Goal: Task Accomplishment & Management: Manage account settings

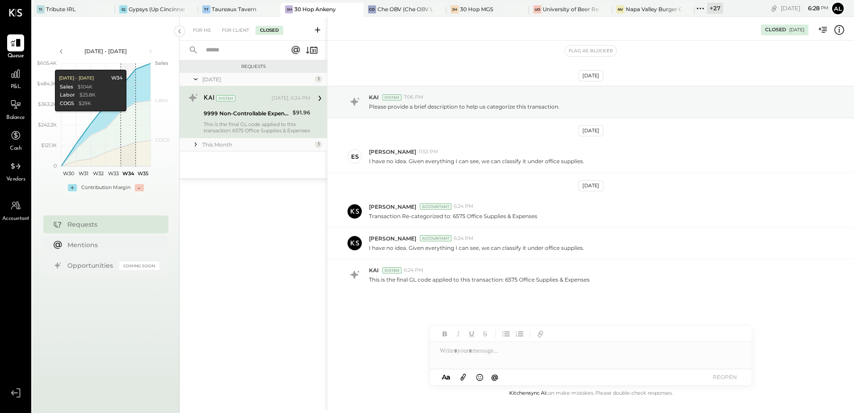
click at [707, 6] on div "+ 27" at bounding box center [709, 9] width 29 height 12
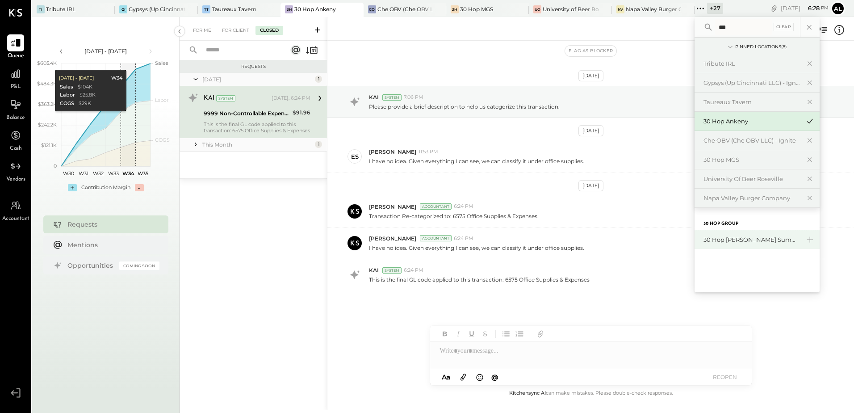
type input "***"
click at [727, 236] on div "30 Hop [PERSON_NAME] Summit" at bounding box center [752, 239] width 96 height 8
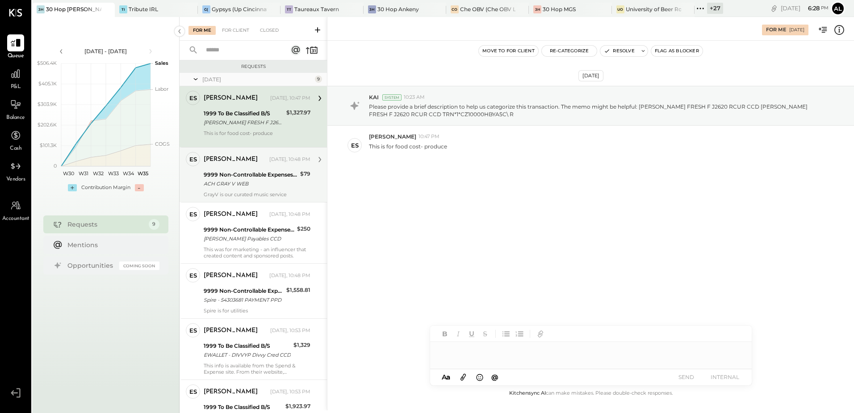
click at [214, 176] on div "9999 Non-Controllable Expenses:Other Income and Expenses:To Be Classified P&L" at bounding box center [251, 174] width 94 height 9
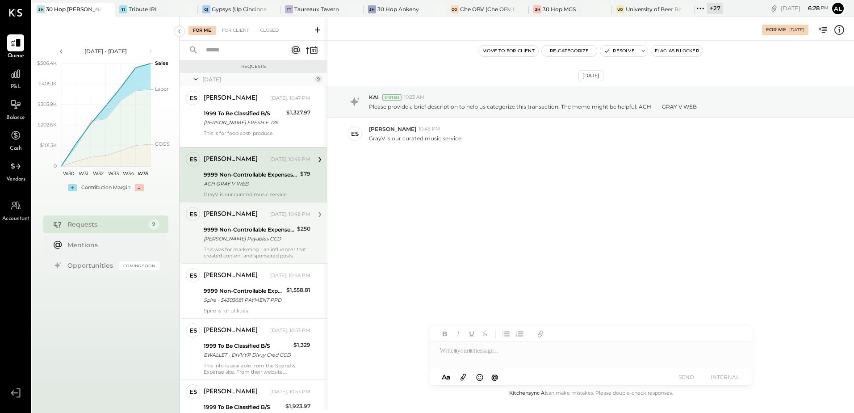
click at [231, 225] on div "9999 Non-Controllable Expenses:Other Income and Expenses:To Be Classified P&L" at bounding box center [249, 229] width 91 height 9
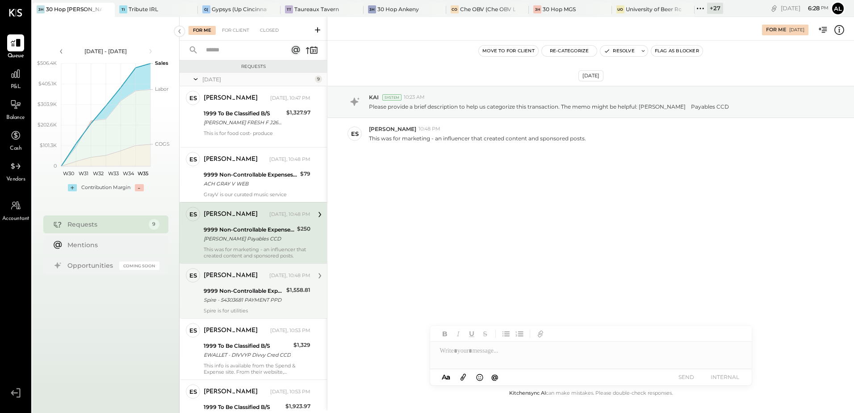
click at [245, 292] on div "9999 Non-Controllable Expenses:Other Income and Expenses:To Be Classified P&L" at bounding box center [244, 290] width 80 height 9
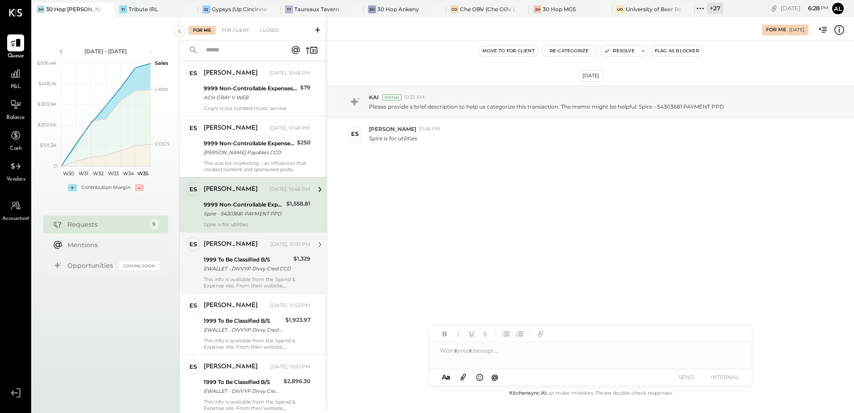
scroll to position [89, 0]
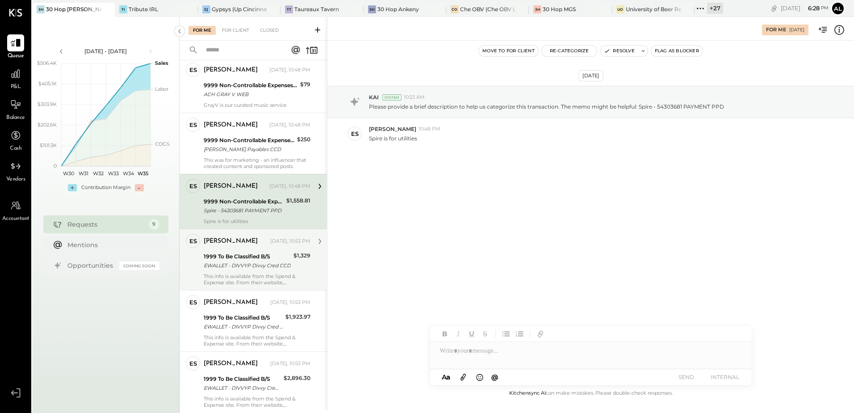
click at [232, 259] on div "1999 To Be Classified B/S" at bounding box center [247, 256] width 87 height 9
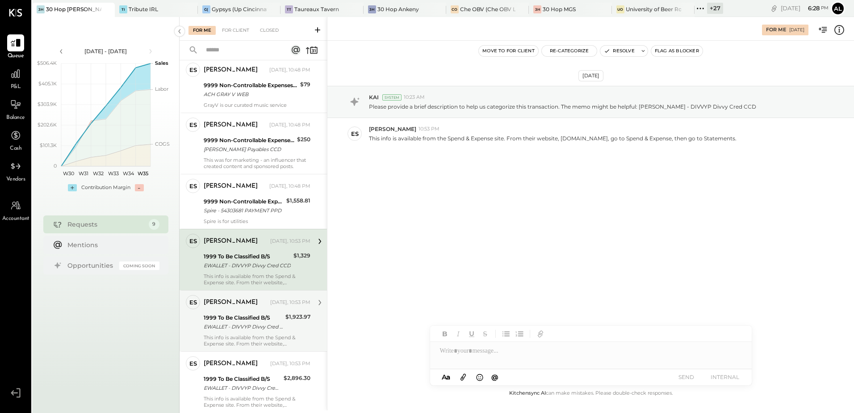
click at [248, 310] on div "[PERSON_NAME] [DATE], 10:53 PM" at bounding box center [257, 302] width 107 height 15
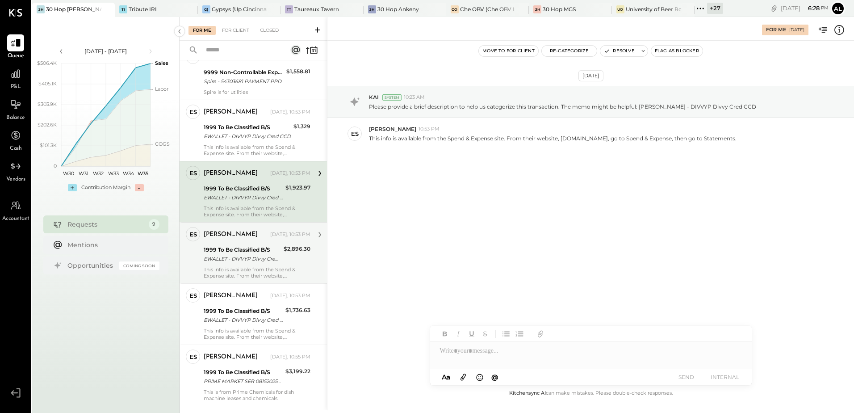
scroll to position [223, 0]
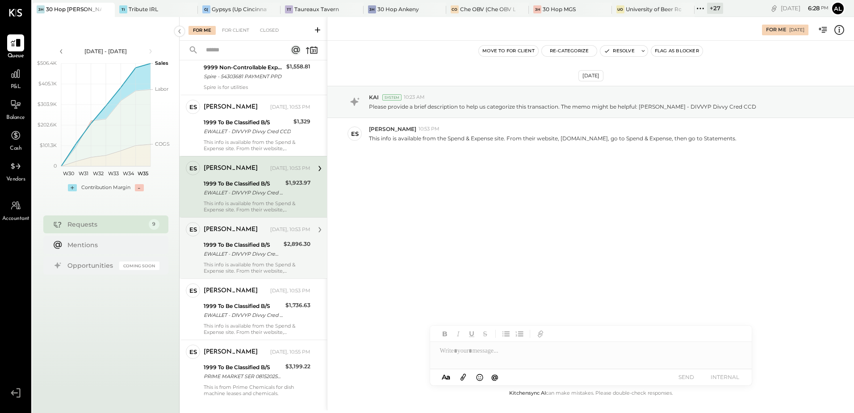
click at [238, 262] on div "This info is available from the Spend & Expense site. From their website, [DOMA…" at bounding box center [257, 267] width 107 height 13
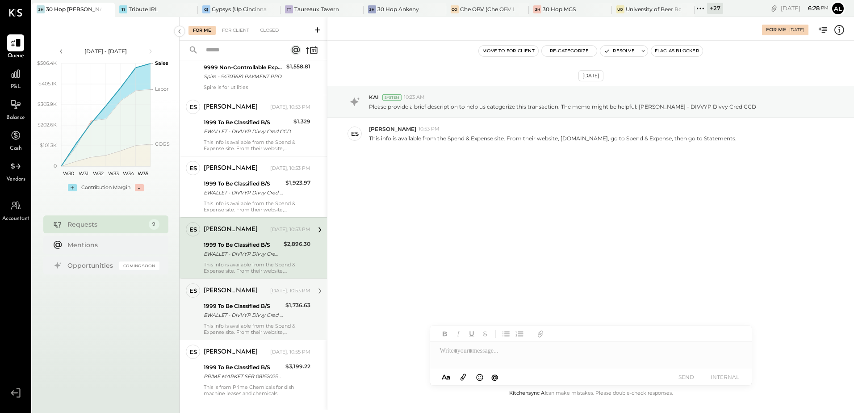
click at [245, 313] on div "EWALLET - DIVVYP Divvy Cred CCD" at bounding box center [243, 314] width 79 height 9
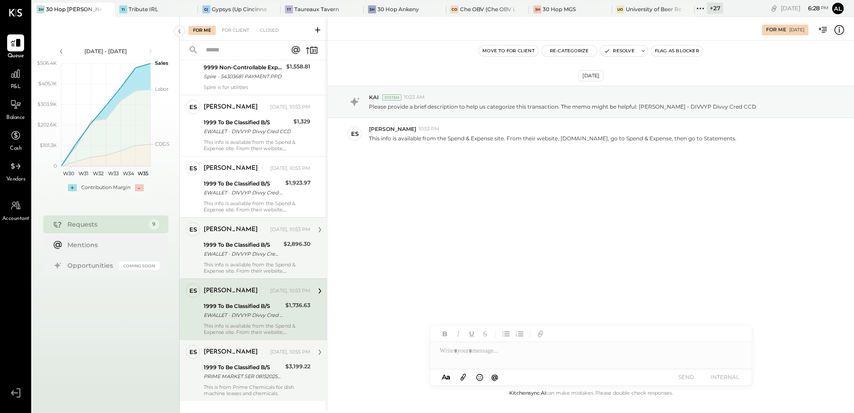
click at [231, 360] on div "[PERSON_NAME] [DATE], 10:55 PM 1999 To Be Classified B/S PRIME MARKET SER 08152…" at bounding box center [257, 370] width 107 height 52
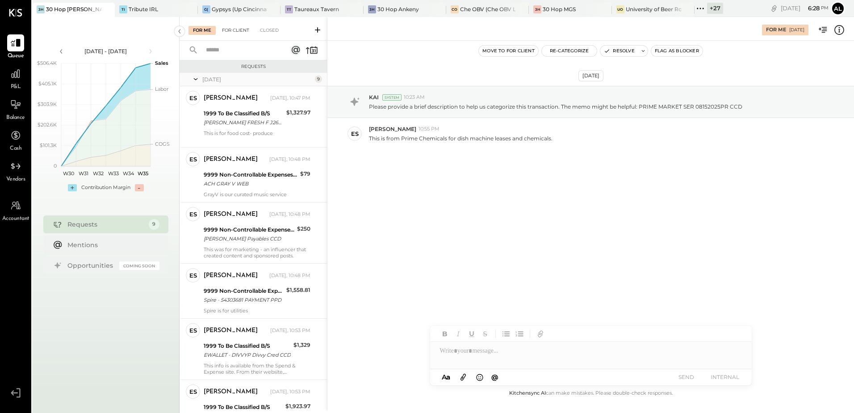
click at [234, 31] on div "For Client" at bounding box center [236, 30] width 36 height 9
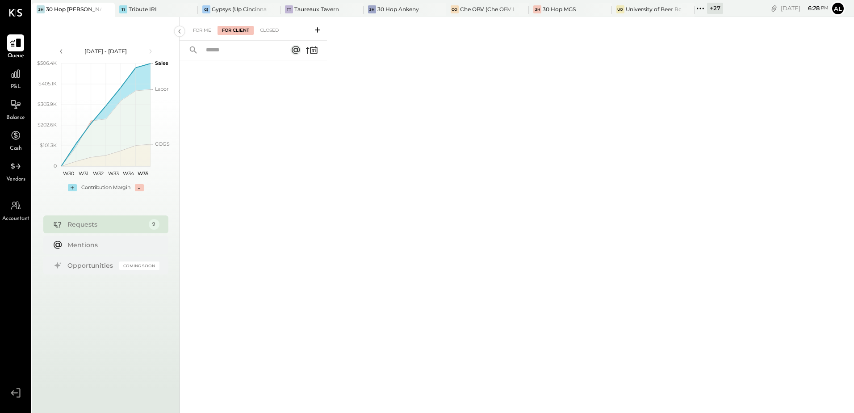
click at [18, 50] on div at bounding box center [15, 42] width 17 height 17
click at [17, 82] on div at bounding box center [15, 73] width 17 height 17
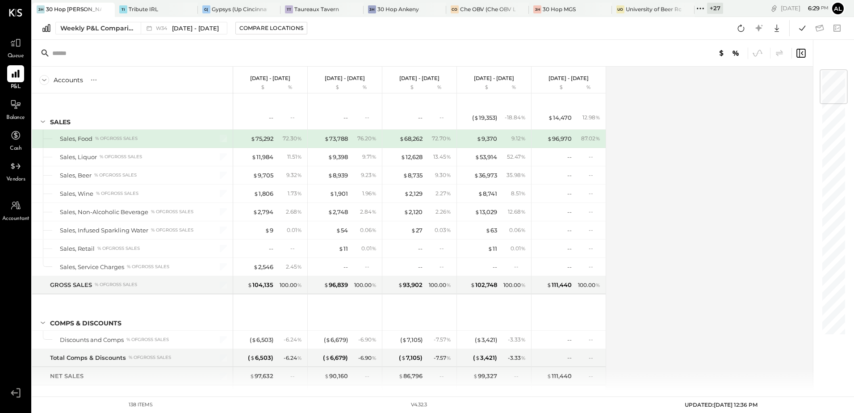
click at [13, 56] on span "Queue" at bounding box center [16, 56] width 17 height 8
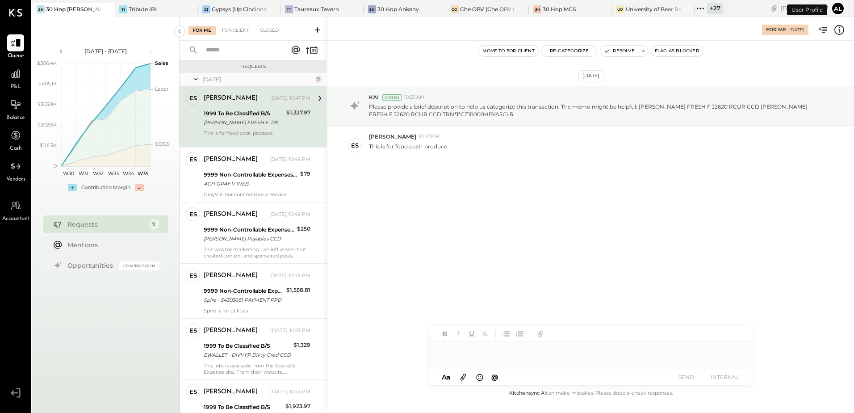
click at [21, 120] on span "Balance" at bounding box center [15, 118] width 19 height 8
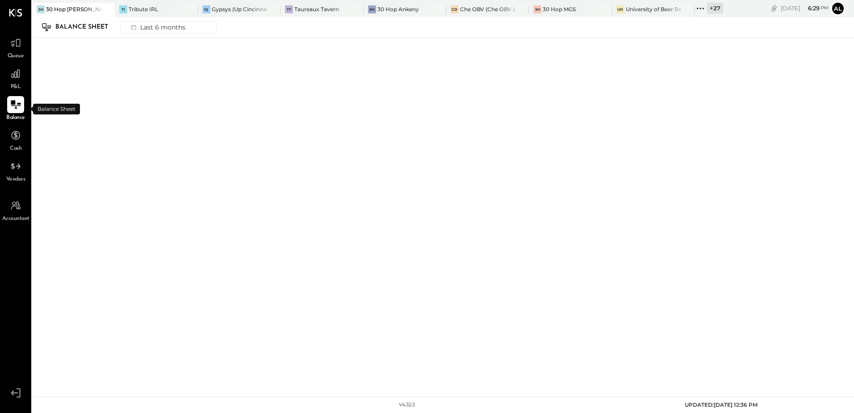
click at [13, 109] on icon at bounding box center [16, 105] width 12 height 12
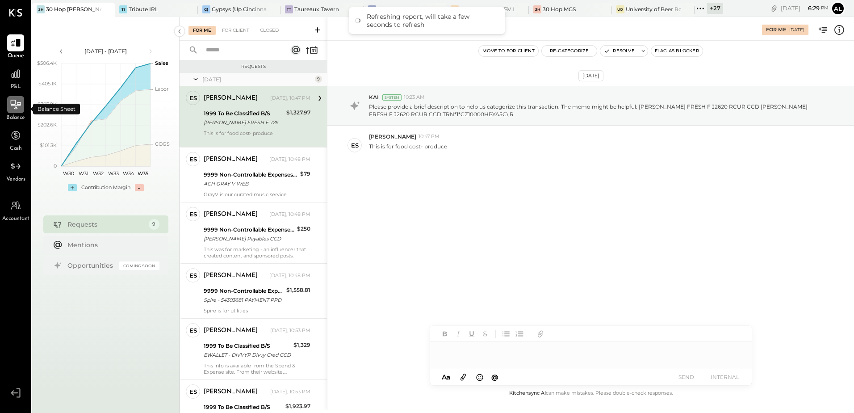
click at [17, 109] on icon at bounding box center [16, 104] width 10 height 9
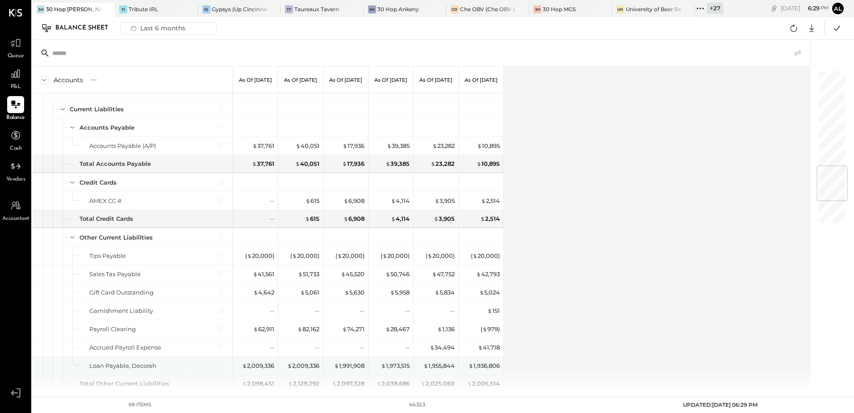
scroll to position [804, 0]
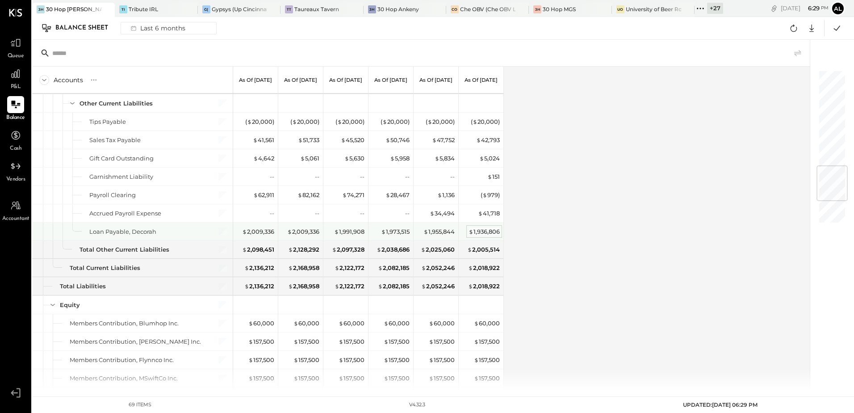
click at [481, 234] on div "$ 1,936,806" at bounding box center [484, 231] width 31 height 8
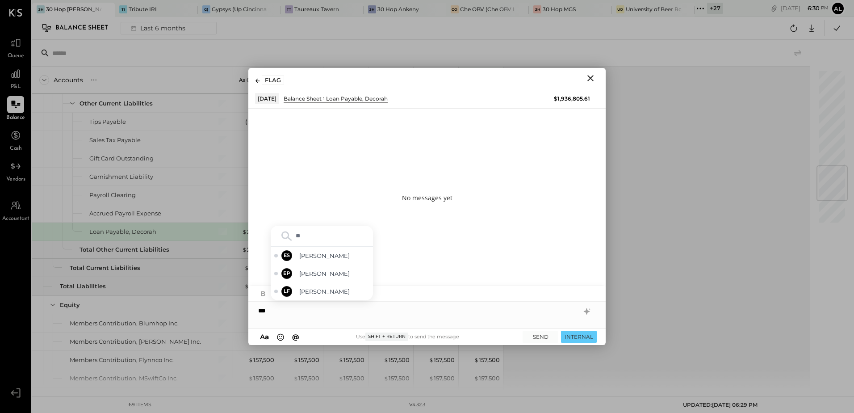
type input "***"
click at [339, 272] on span "[PERSON_NAME]" at bounding box center [334, 273] width 70 height 8
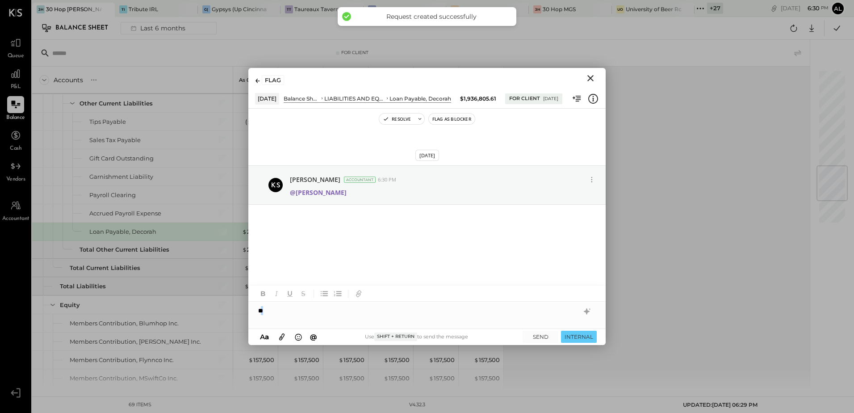
drag, startPoint x: 309, startPoint y: 310, endPoint x: 263, endPoint y: 306, distance: 46.2
click at [263, 306] on div "**" at bounding box center [426, 311] width 357 height 18
click at [591, 184] on icon at bounding box center [591, 179] width 9 height 9
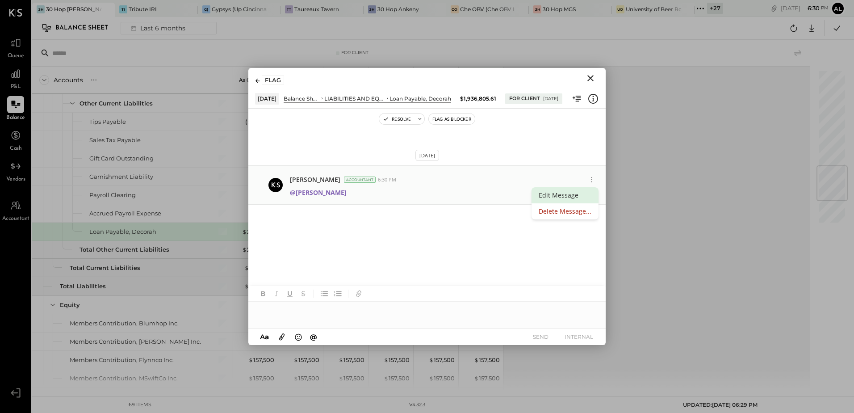
click at [560, 198] on button "Edit Message" at bounding box center [565, 195] width 67 height 16
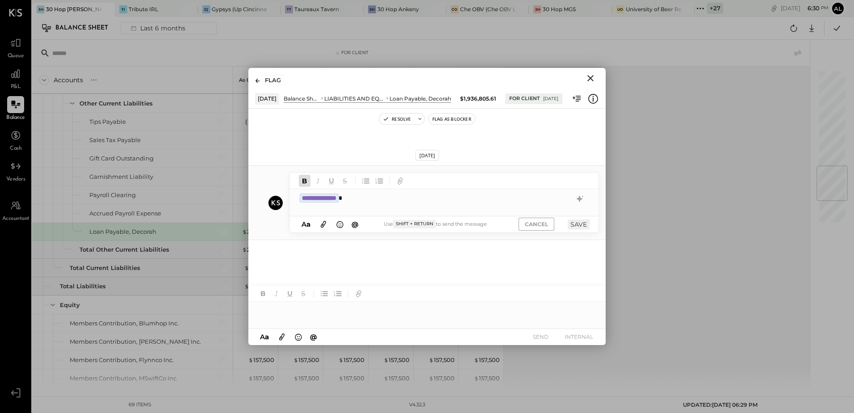
click at [374, 197] on div "**********" at bounding box center [444, 198] width 309 height 18
click at [414, 205] on div "**********" at bounding box center [436, 206] width 272 height 9
click at [581, 226] on button "SAVE" at bounding box center [579, 224] width 22 height 10
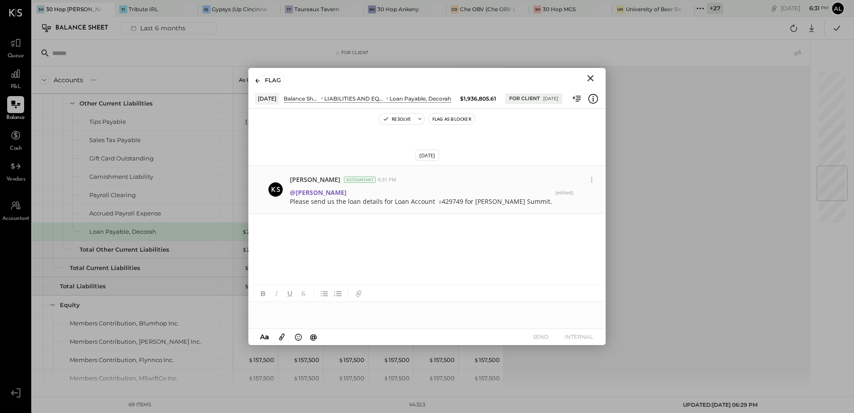
click at [593, 77] on icon "Close" at bounding box center [590, 78] width 11 height 11
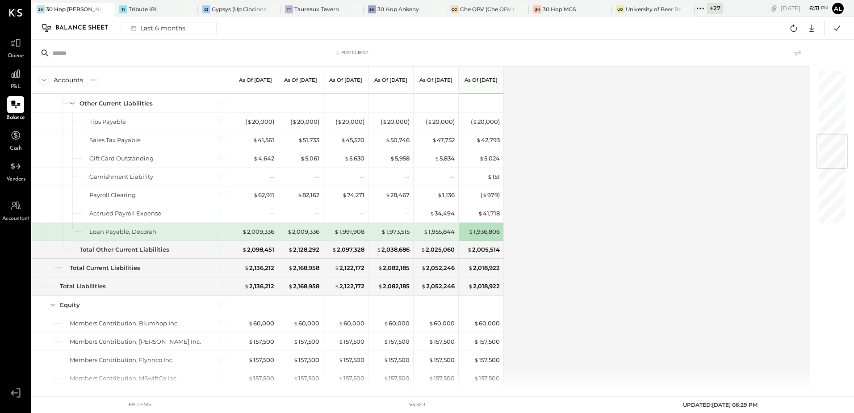
scroll to position [536, 0]
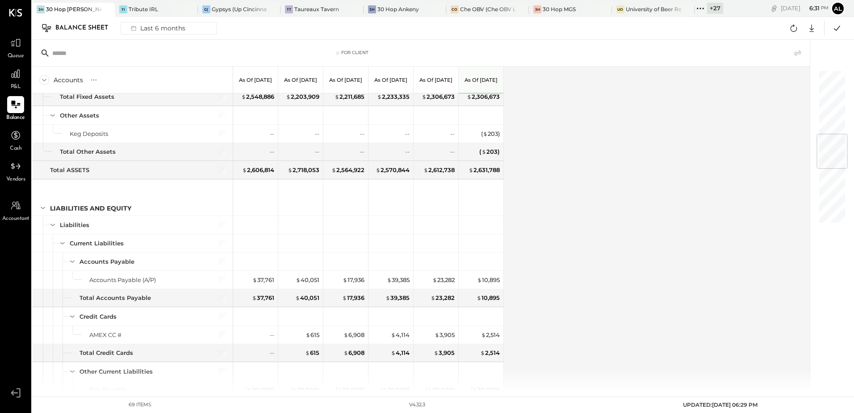
click at [21, 58] on span "Queue" at bounding box center [16, 56] width 17 height 8
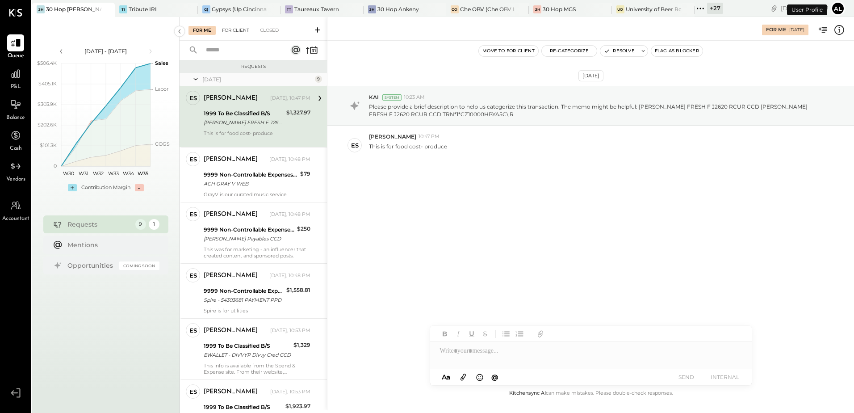
click at [243, 32] on div "For Client" at bounding box center [236, 30] width 36 height 9
